Goal: Task Accomplishment & Management: Use online tool/utility

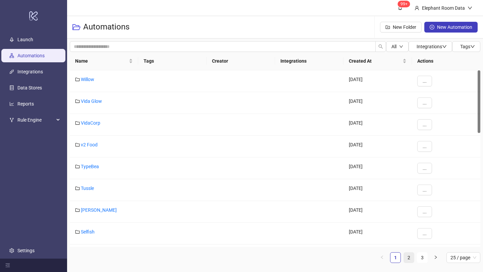
click at [411, 258] on link "2" at bounding box center [409, 258] width 10 height 10
click at [97, 189] on link "Bed Threads" at bounding box center [94, 188] width 26 height 5
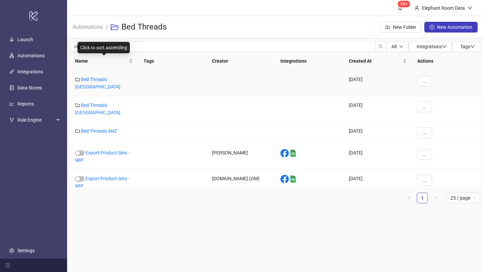
click at [111, 76] on div "Bed Threads [GEOGRAPHIC_DATA]" at bounding box center [104, 83] width 68 height 26
click at [111, 79] on link "Bed Threads [GEOGRAPHIC_DATA]" at bounding box center [97, 83] width 45 height 13
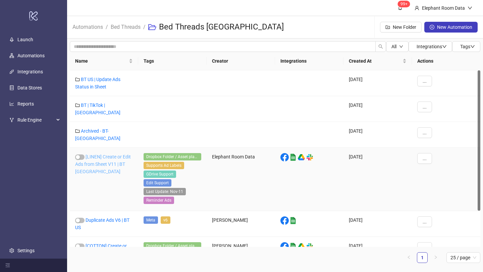
click at [115, 154] on link "[LINEN] Create or Edit Ads from Sheet V11 | BT [GEOGRAPHIC_DATA]" at bounding box center [103, 164] width 56 height 20
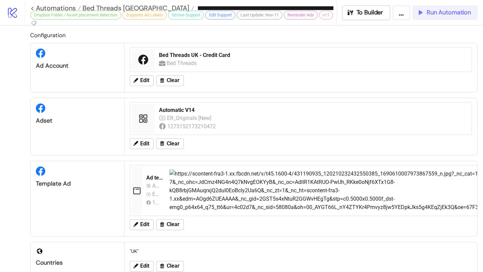
click at [433, 16] on button "Run Automation" at bounding box center [445, 12] width 65 height 15
type input "**********"
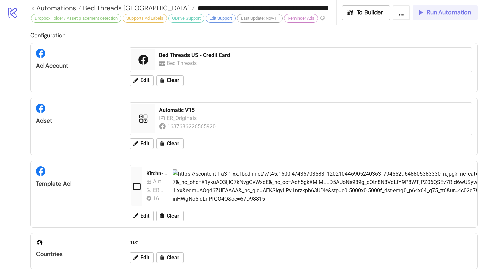
click at [419, 15] on icon "button" at bounding box center [420, 12] width 7 height 7
